Goal: Navigation & Orientation: Understand site structure

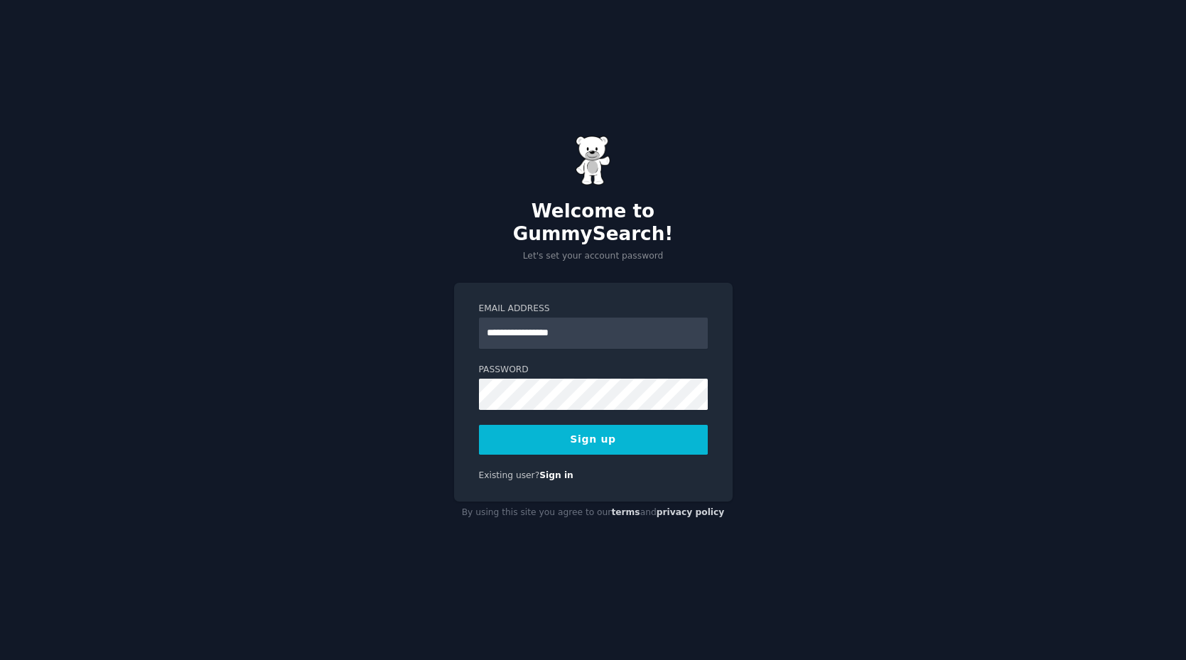
type input "**********"
click at [657, 430] on button "Sign up" at bounding box center [593, 440] width 229 height 30
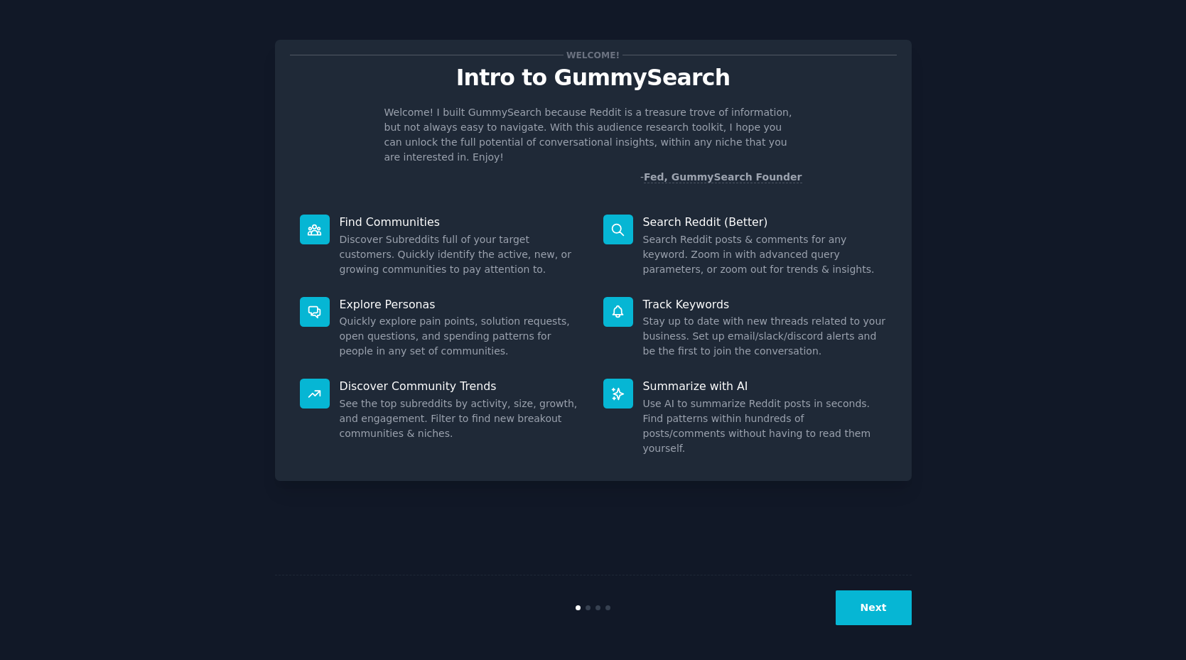
click at [860, 607] on button "Next" at bounding box center [874, 608] width 76 height 35
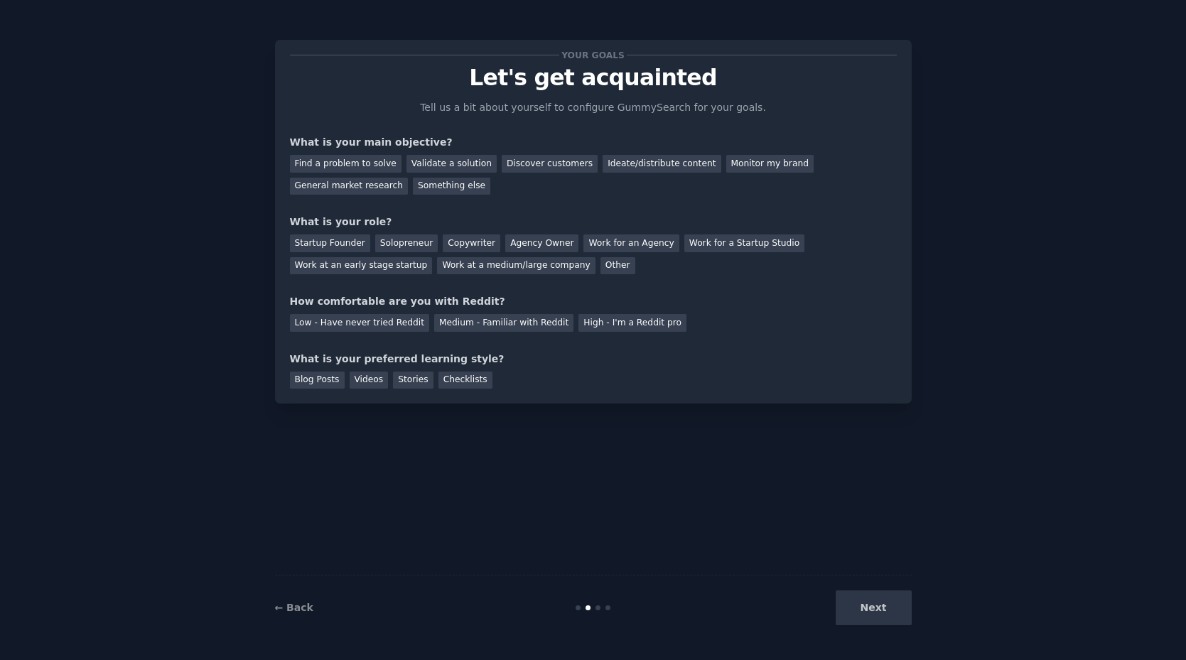
click at [577, 611] on div "← Back Next" at bounding box center [593, 607] width 637 height 65
click at [579, 611] on div "← Back Next" at bounding box center [593, 607] width 637 height 65
click at [291, 608] on link "← Back" at bounding box center [294, 607] width 38 height 11
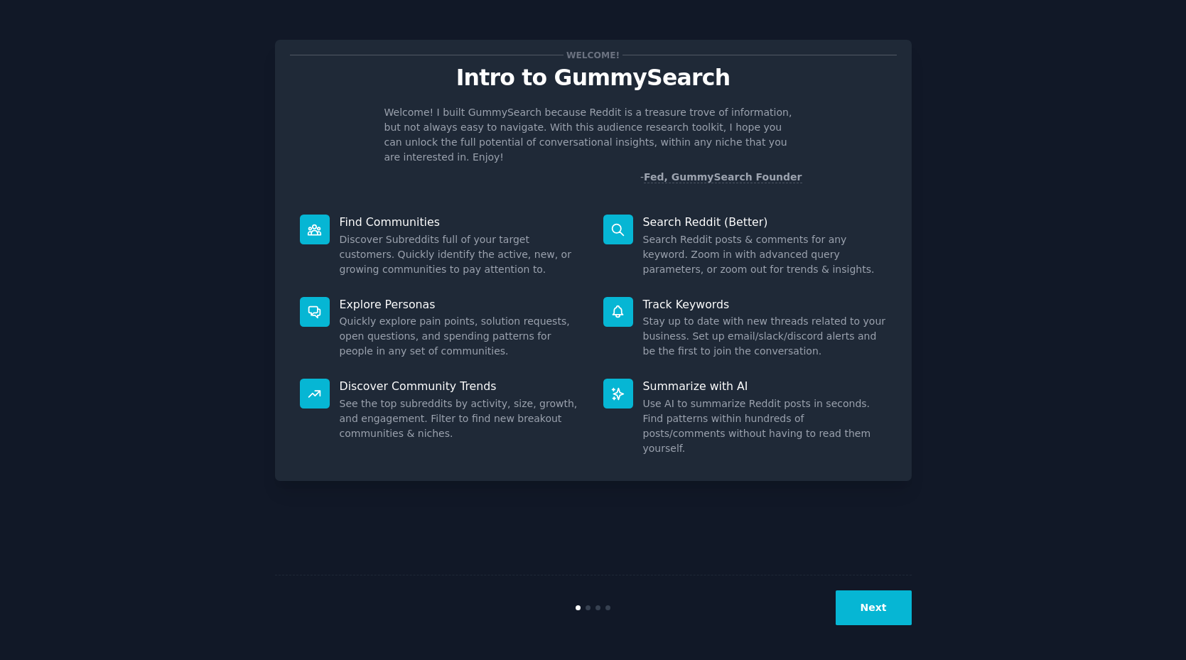
click at [860, 641] on div "Welcome! Intro to GummySearch Welcome! I built GummySearch because Reddit is a …" at bounding box center [593, 330] width 1186 height 660
click at [867, 626] on div "Next" at bounding box center [593, 607] width 637 height 65
click at [880, 611] on button "Next" at bounding box center [874, 608] width 76 height 35
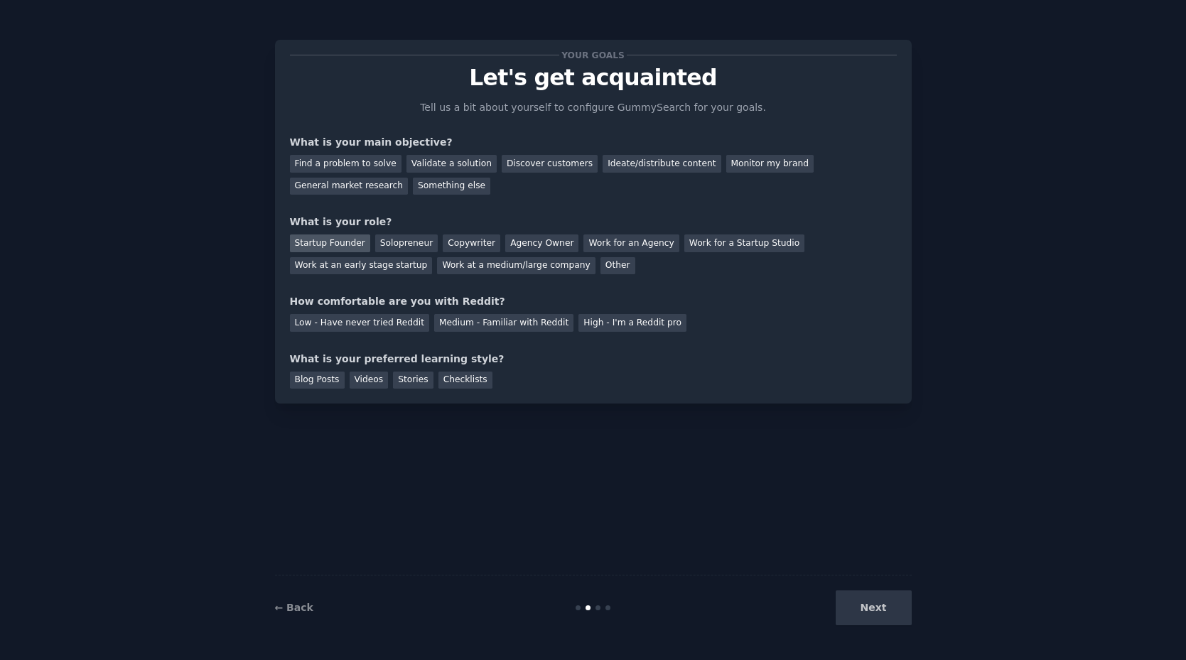
click at [343, 243] on div "Startup Founder" at bounding box center [330, 244] width 80 height 18
click at [557, 160] on div "Discover customers" at bounding box center [550, 164] width 96 height 18
click at [469, 324] on div "Medium - Familiar with Reddit" at bounding box center [503, 323] width 139 height 18
click at [333, 381] on div "Blog Posts" at bounding box center [317, 381] width 55 height 18
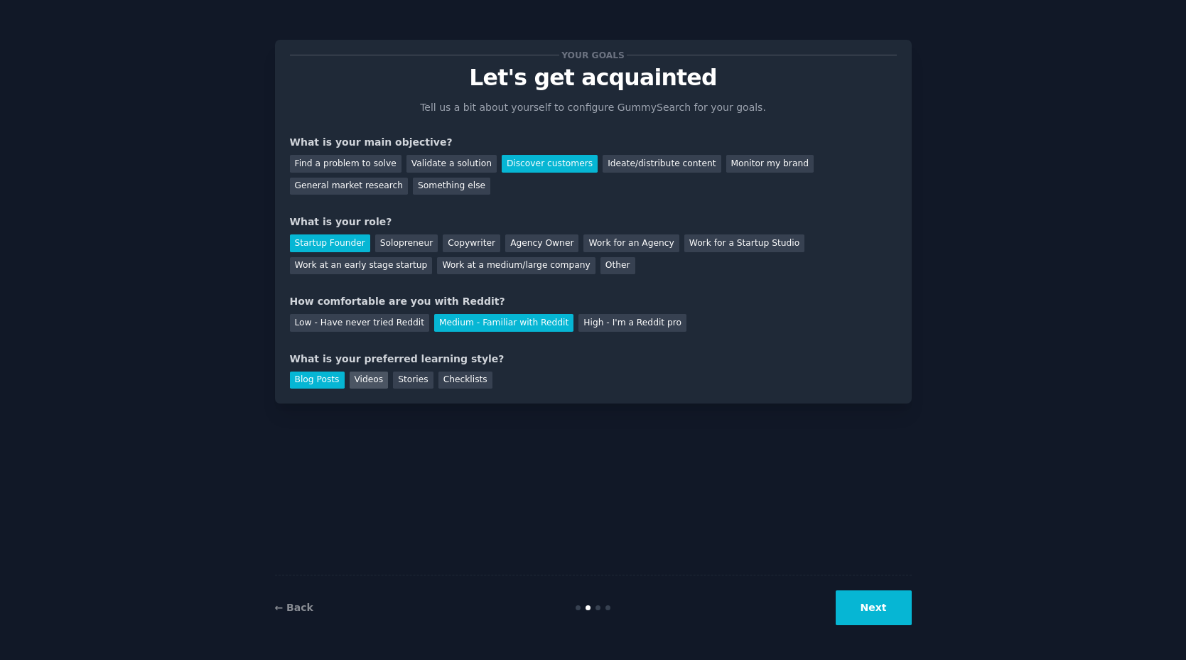
click at [367, 382] on div "Videos" at bounding box center [369, 381] width 39 height 18
click at [336, 384] on div "Blog Posts" at bounding box center [317, 381] width 55 height 18
click at [843, 606] on button "Next" at bounding box center [874, 608] width 76 height 35
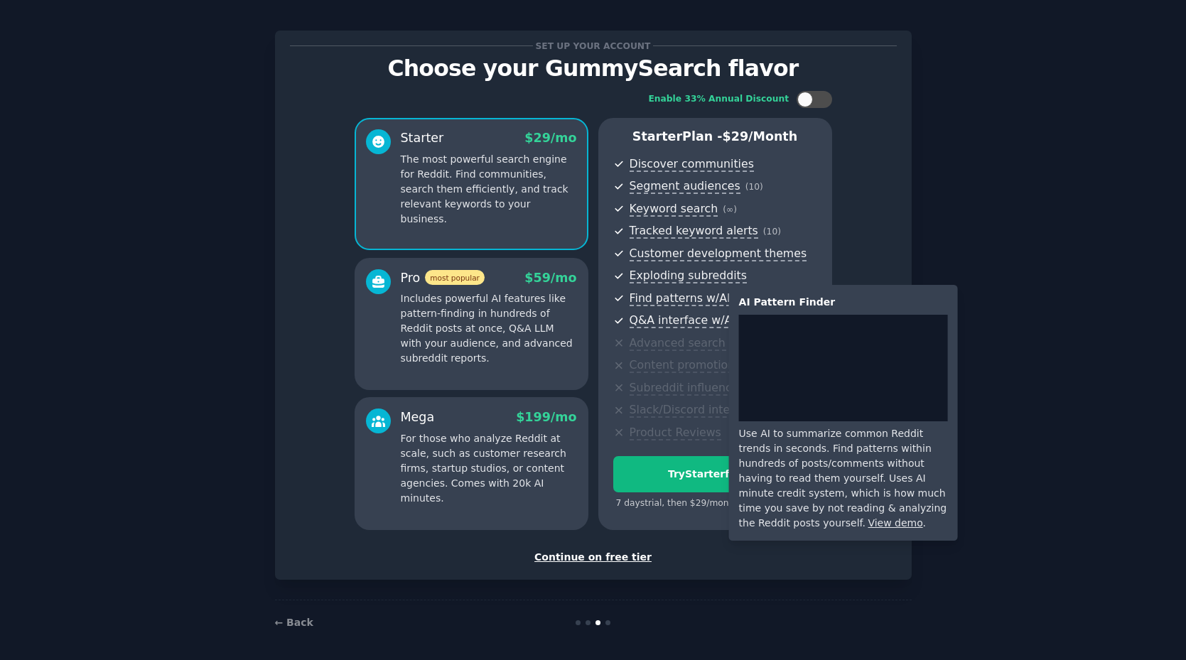
scroll to position [9, 0]
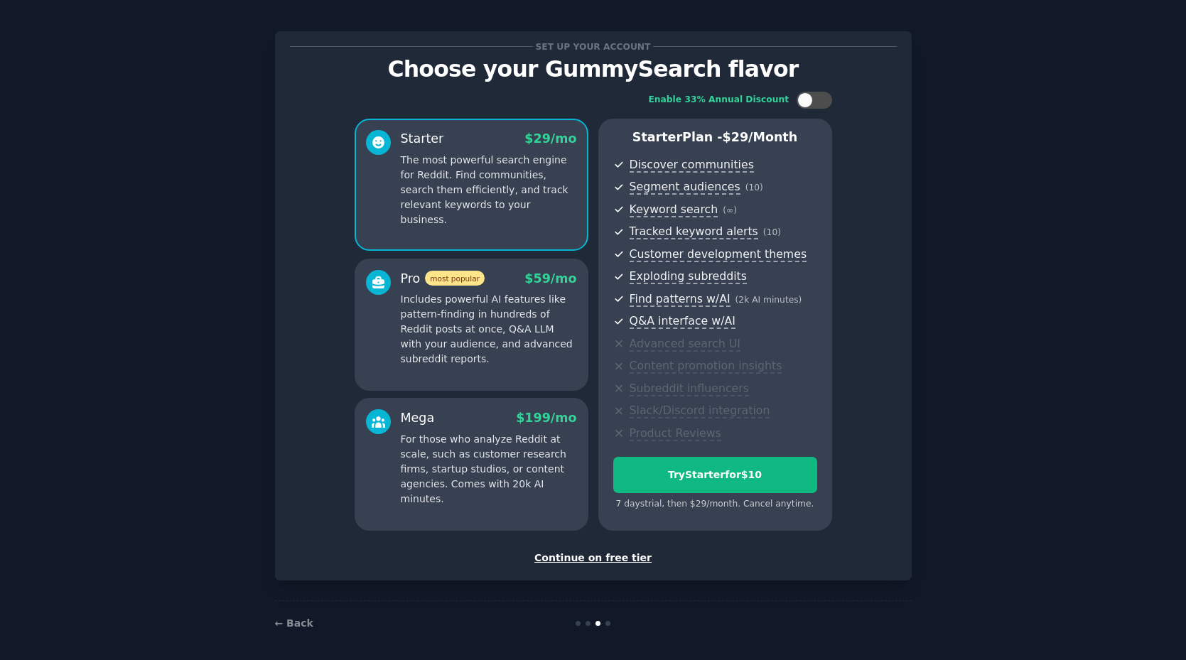
click at [587, 557] on div "Continue on free tier" at bounding box center [593, 558] width 607 height 15
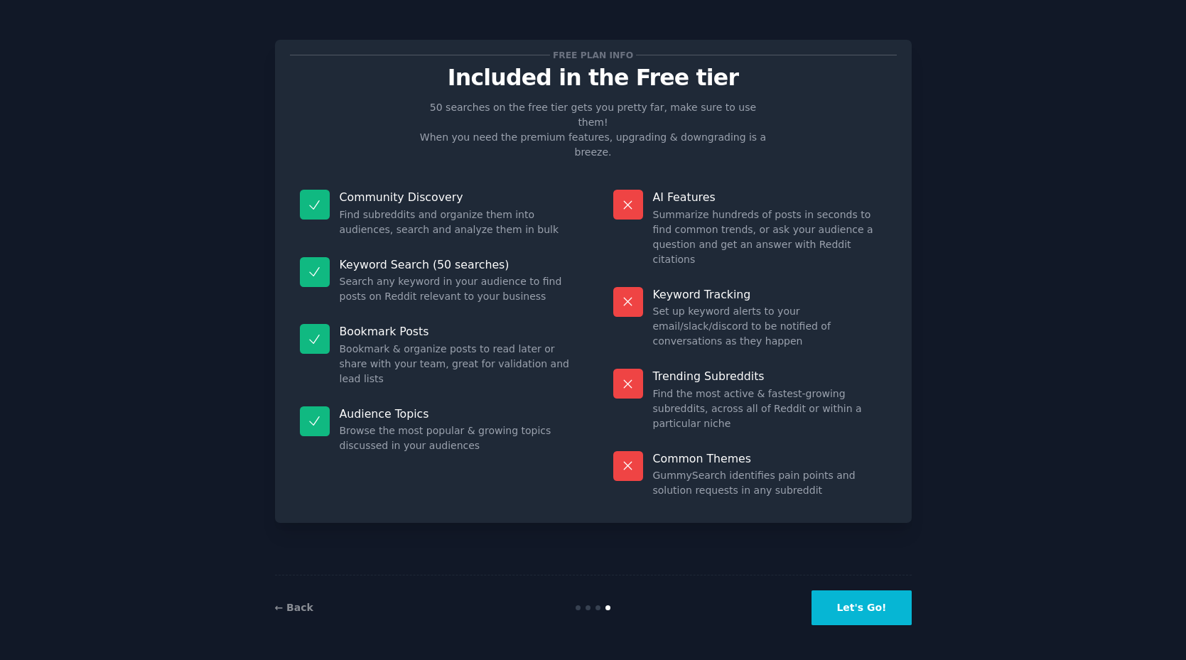
click at [877, 620] on button "Let's Go!" at bounding box center [862, 608] width 100 height 35
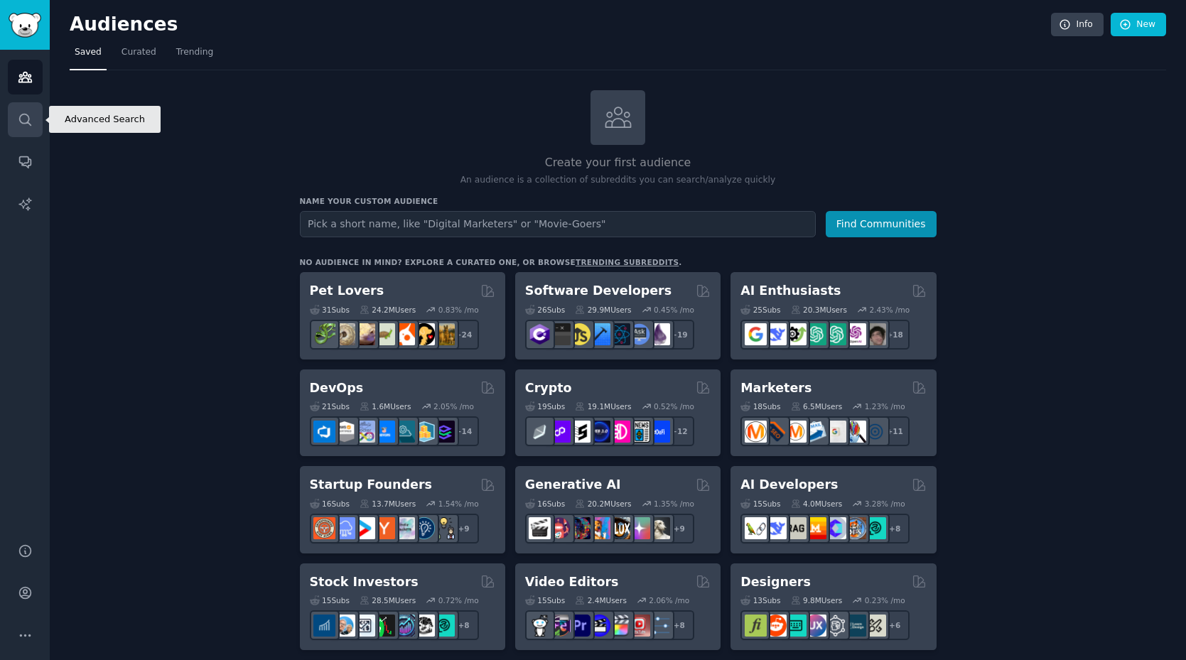
click at [18, 128] on link "Search" at bounding box center [25, 119] width 35 height 35
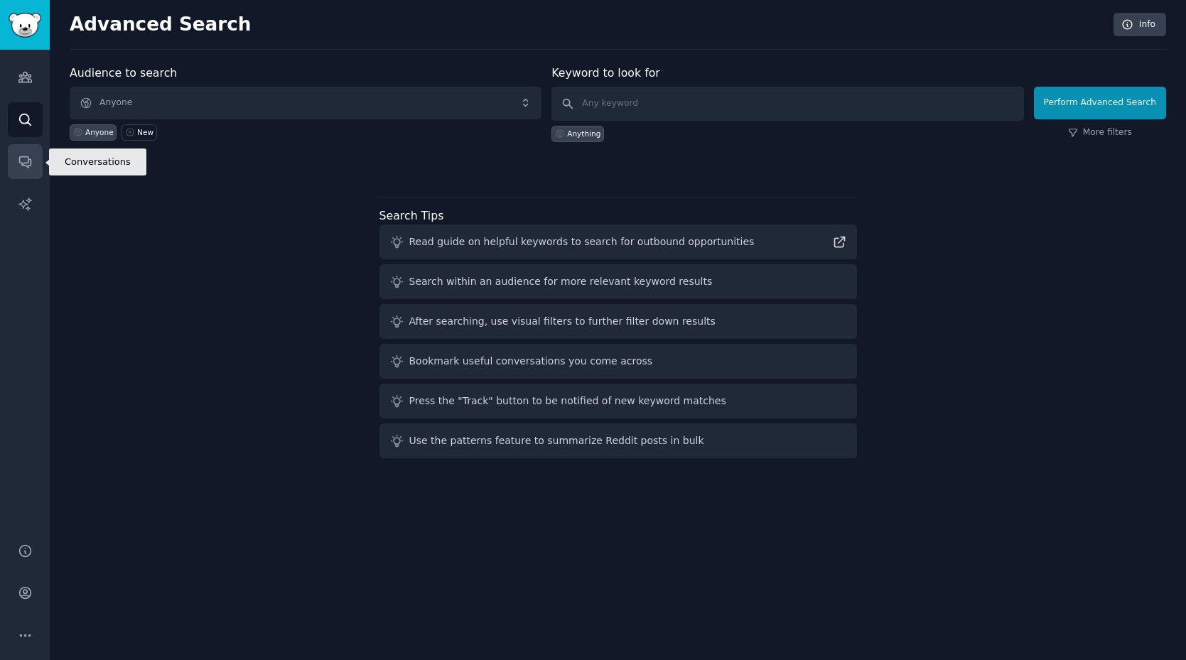
click at [33, 161] on link "Conversations" at bounding box center [25, 161] width 35 height 35
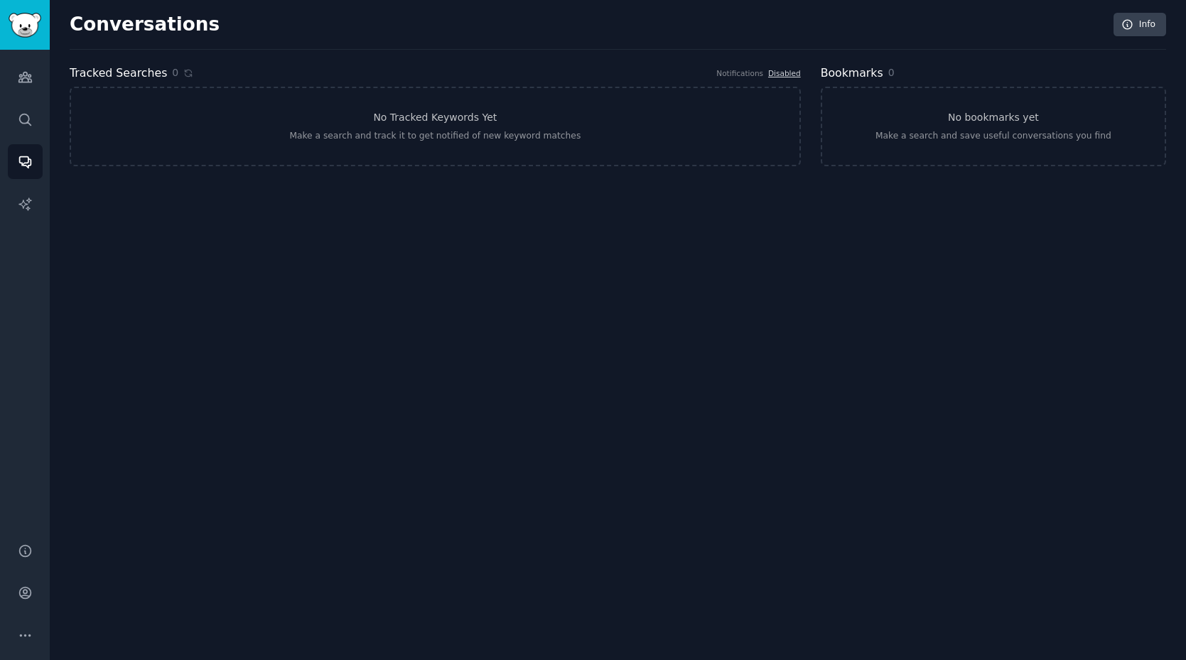
click at [38, 186] on div "Audiences Search Conversations AI Reports" at bounding box center [25, 288] width 50 height 476
click at [38, 198] on link "AI Reports" at bounding box center [25, 204] width 35 height 35
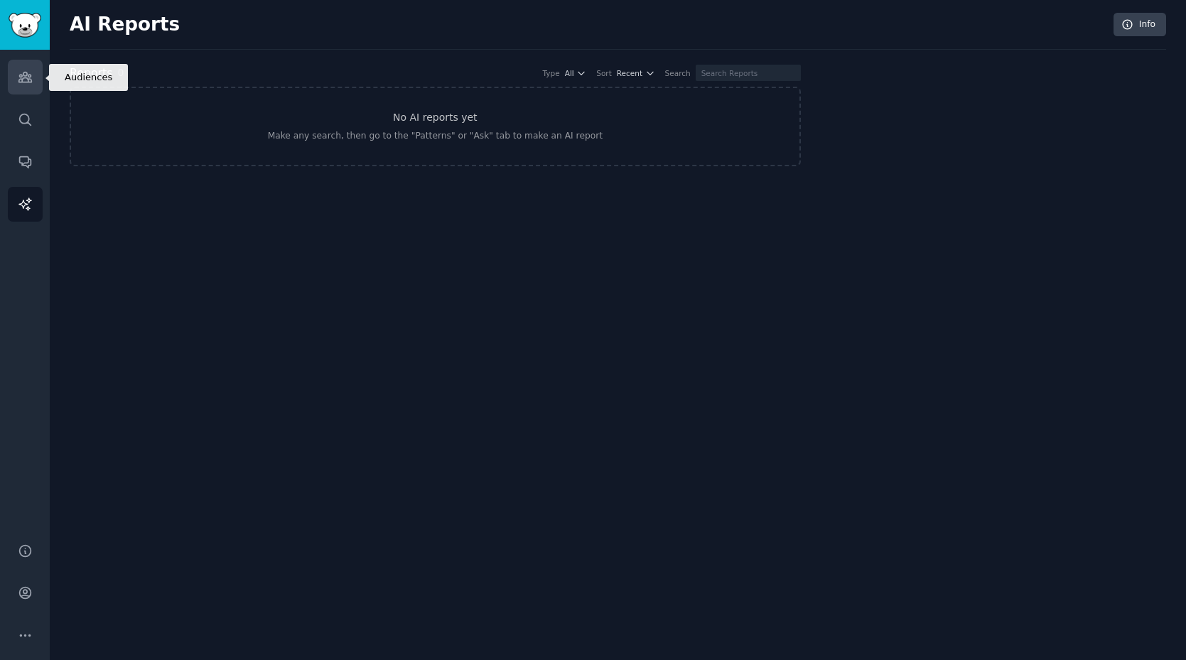
click at [23, 84] on icon "Sidebar" at bounding box center [25, 77] width 15 height 15
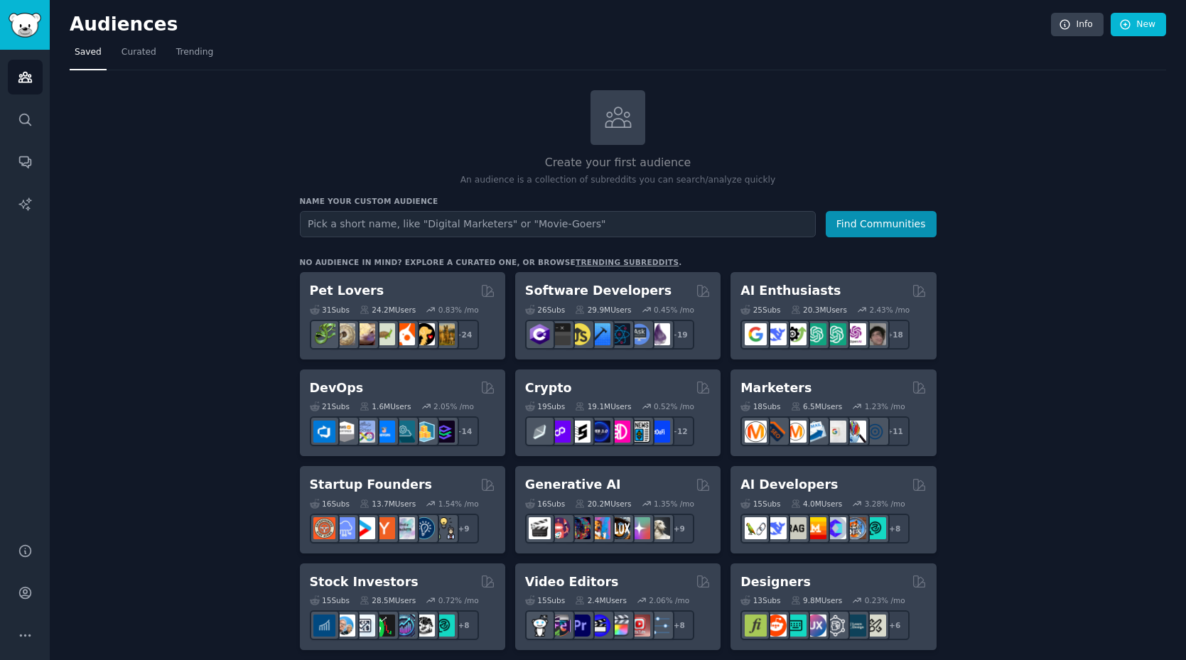
click at [32, 29] on img "Sidebar" at bounding box center [25, 25] width 33 height 25
click at [28, 555] on icon "Sidebar" at bounding box center [24, 550] width 11 height 11
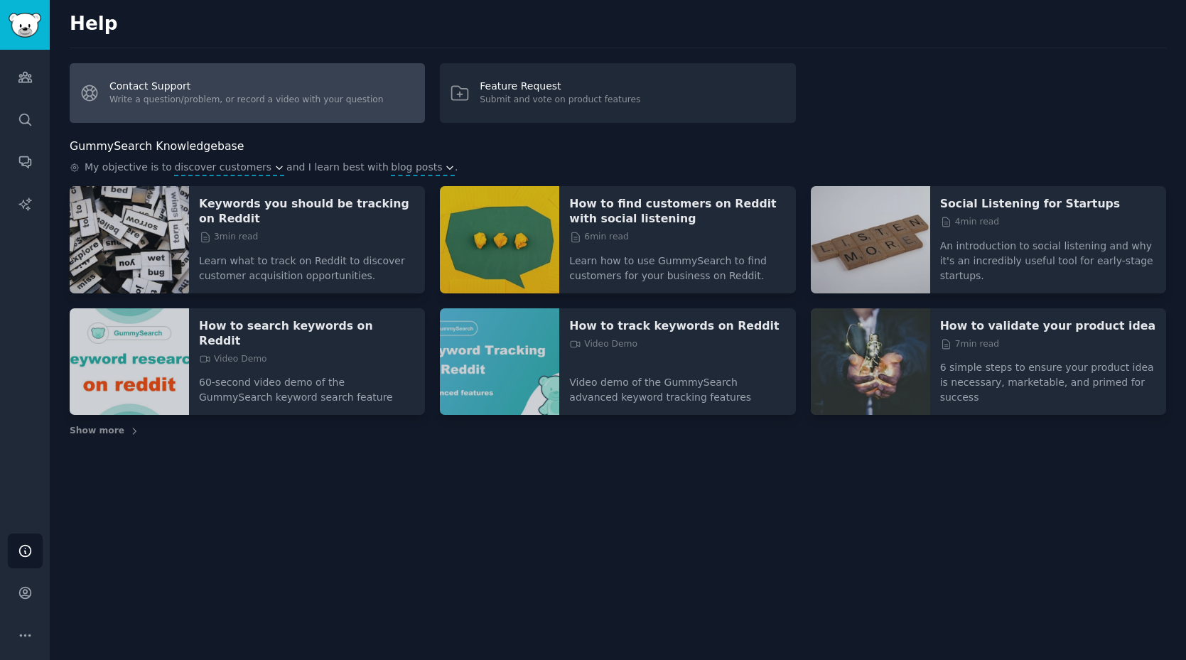
click at [162, 105] on link "Contact Support Write a question/problem, or record a video with your question" at bounding box center [247, 93] width 355 height 60
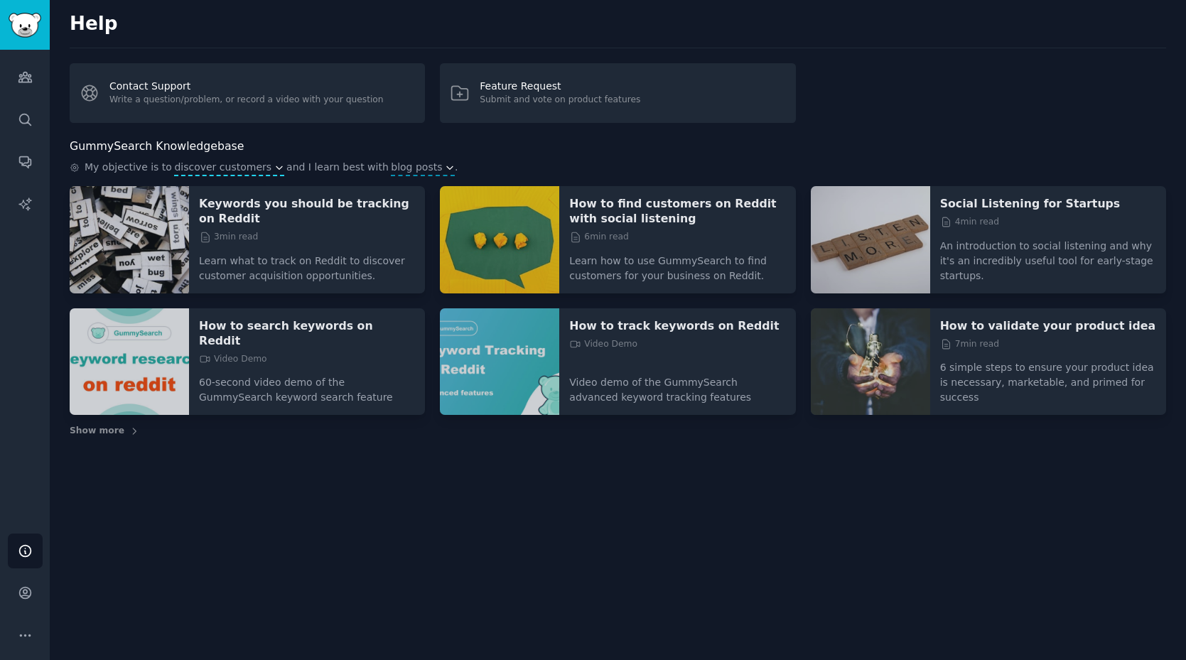
click at [218, 167] on span "discover customers" at bounding box center [222, 167] width 97 height 15
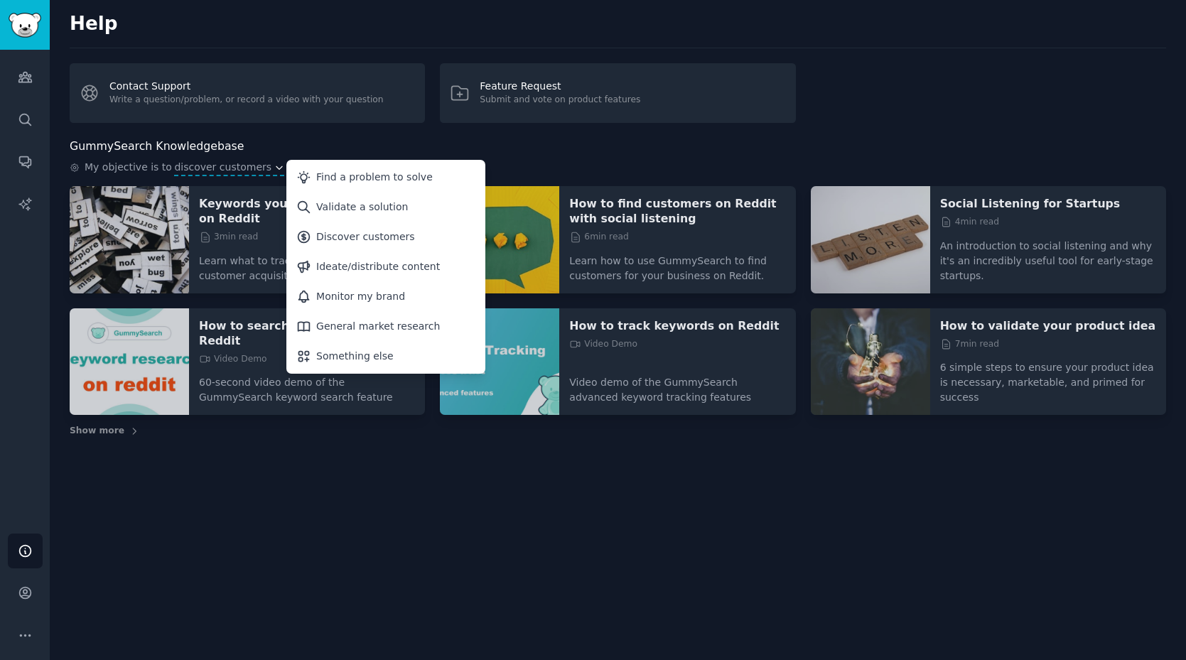
click at [294, 129] on div "Help Contact Support Write a question/problem, or record a video with your ques…" at bounding box center [618, 330] width 1137 height 660
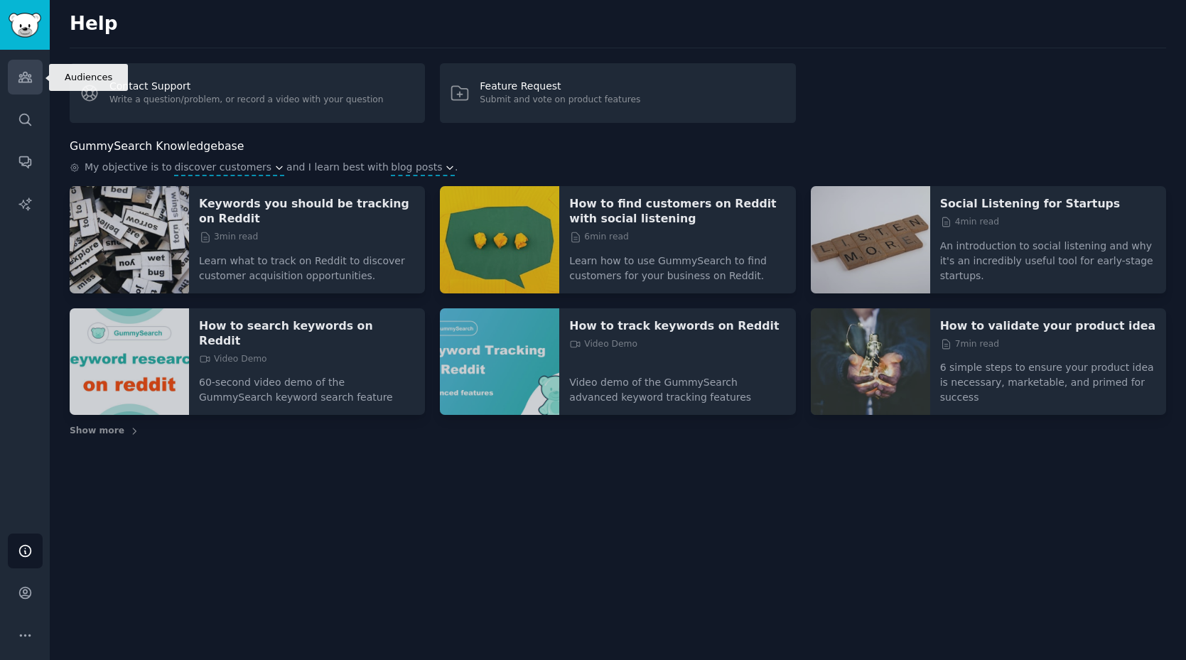
click at [31, 83] on icon "Sidebar" at bounding box center [25, 77] width 15 height 15
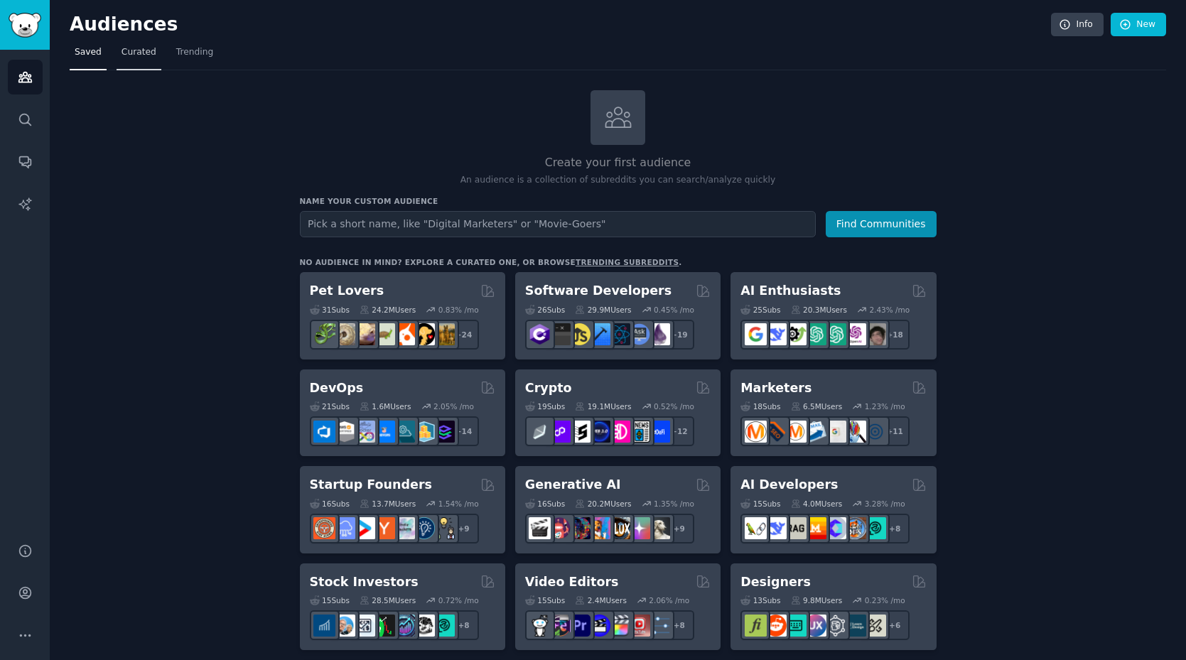
click at [127, 65] on link "Curated" at bounding box center [139, 55] width 45 height 29
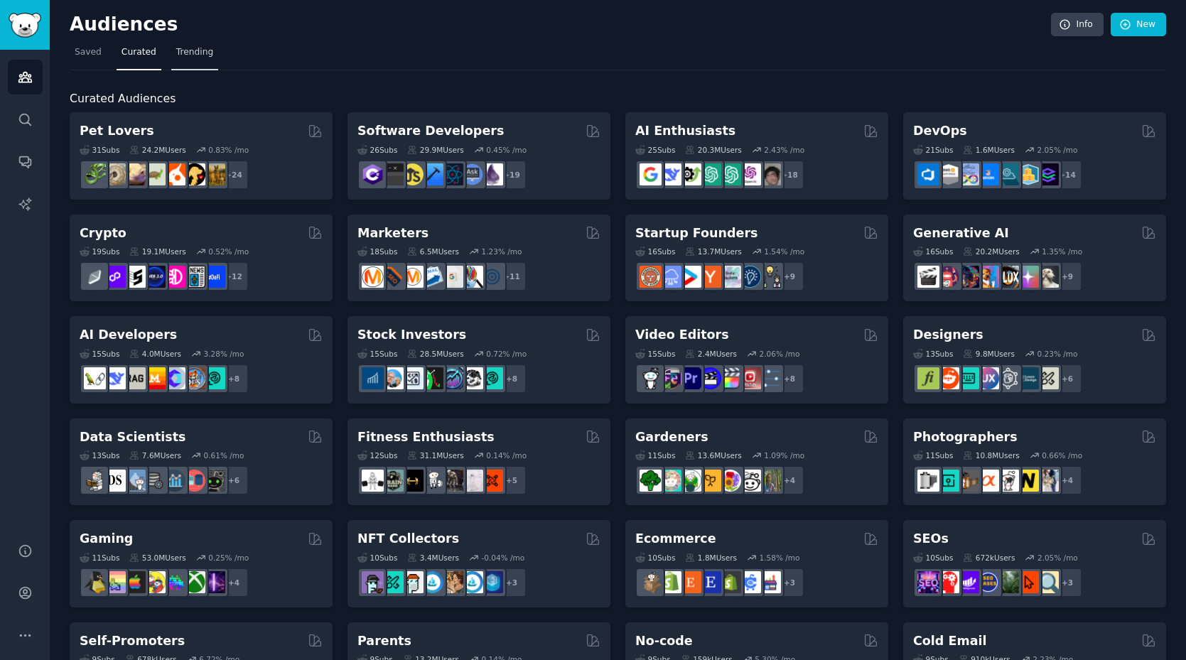
click at [202, 54] on span "Trending" at bounding box center [194, 52] width 37 height 13
